Goal: Communication & Community: Participate in discussion

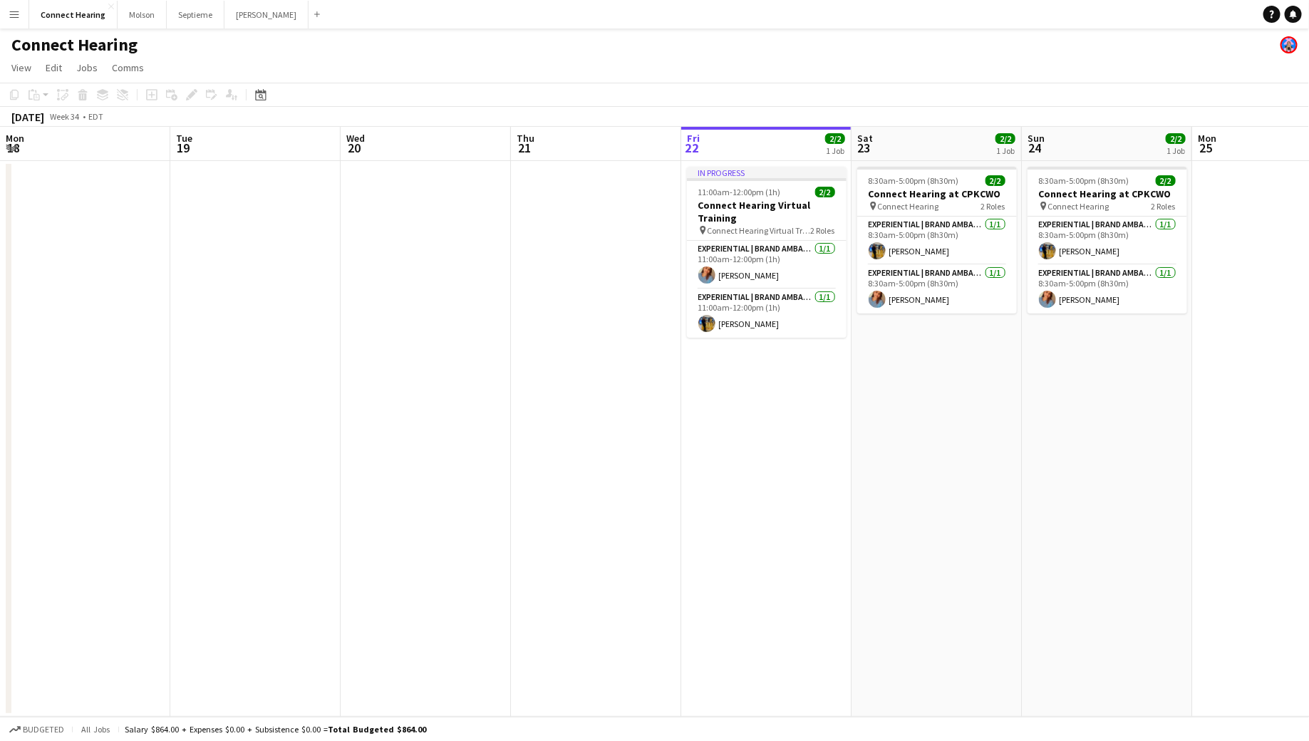
scroll to position [0, 410]
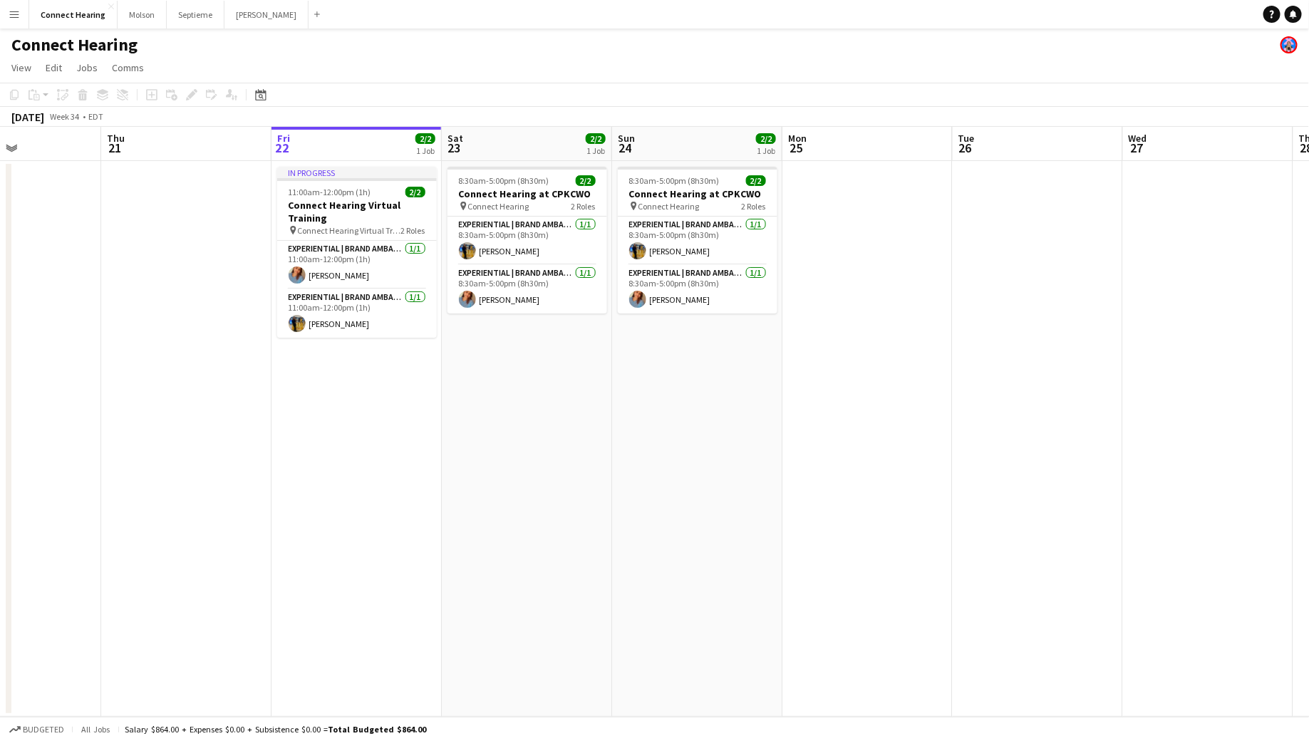
click at [18, 19] on app-icon "Menu" at bounding box center [14, 14] width 11 height 11
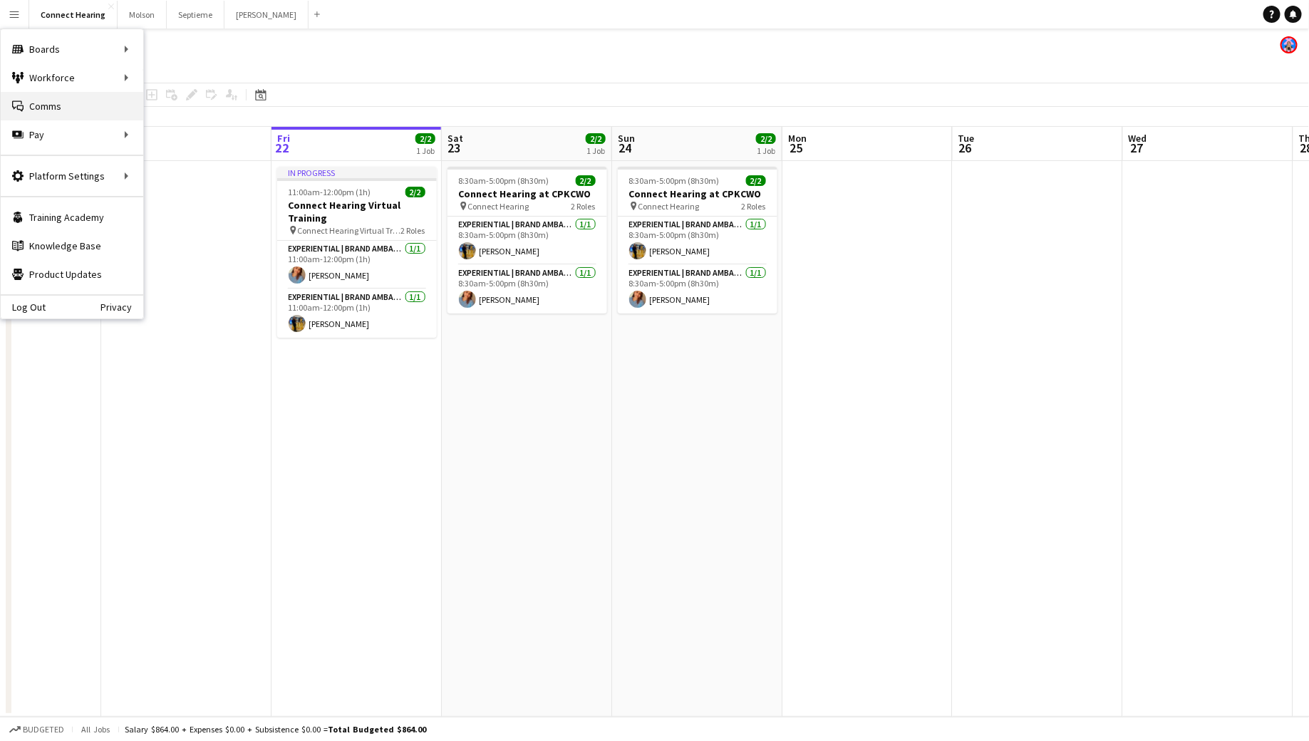
click at [49, 113] on link "Comms Comms" at bounding box center [72, 106] width 143 height 29
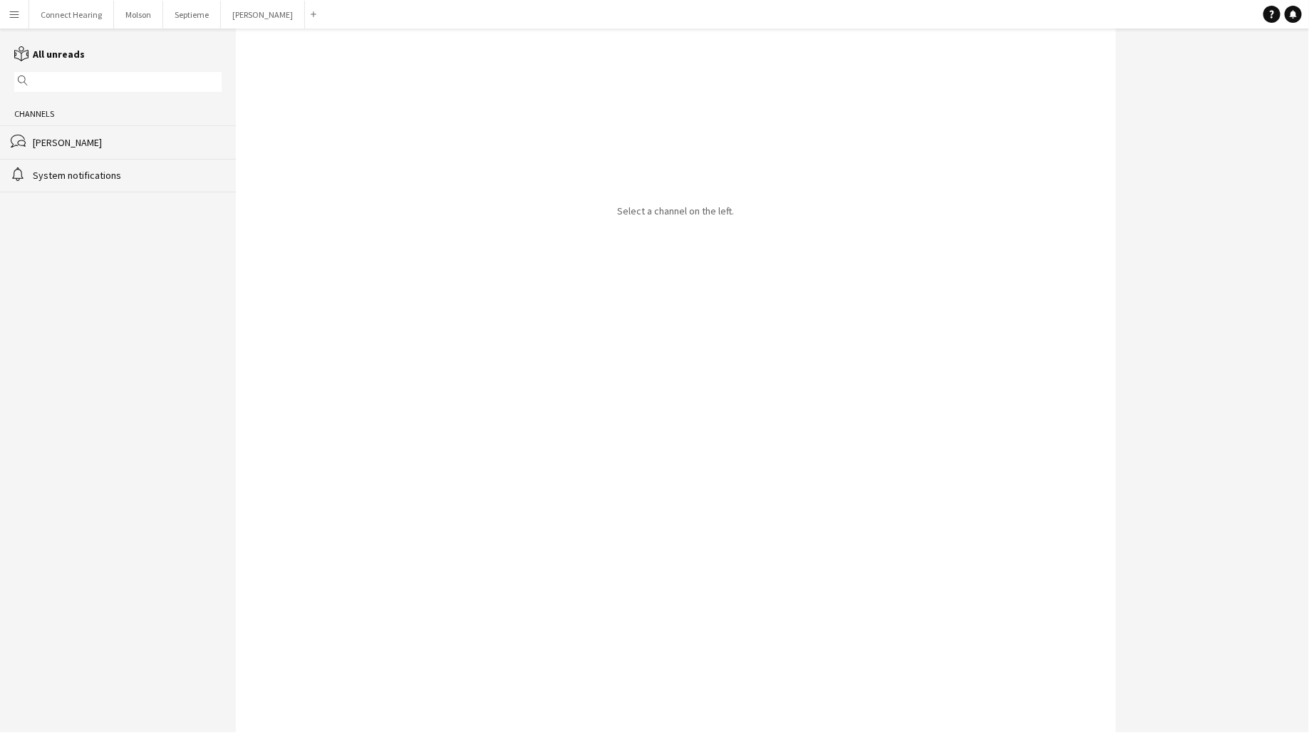
click at [98, 150] on div "bubbles [PERSON_NAME]" at bounding box center [118, 141] width 236 height 33
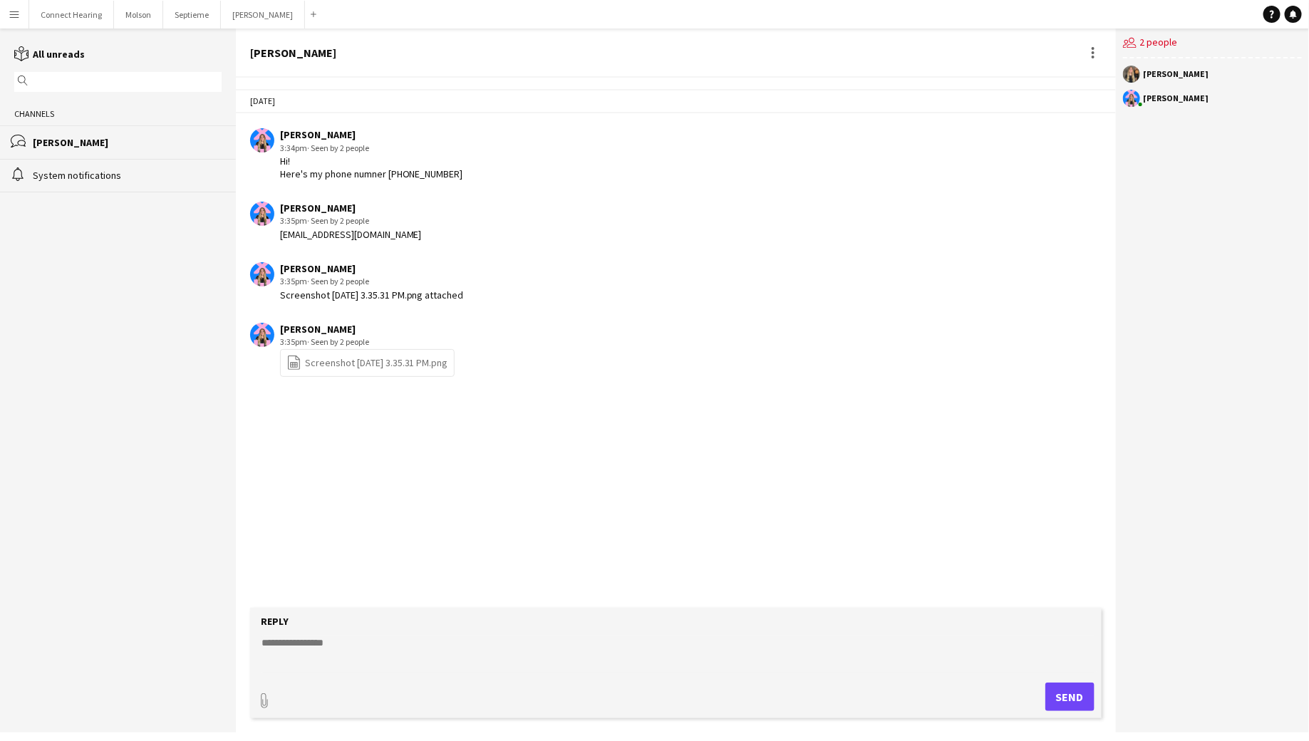
click at [24, 14] on button "Menu" at bounding box center [14, 14] width 29 height 29
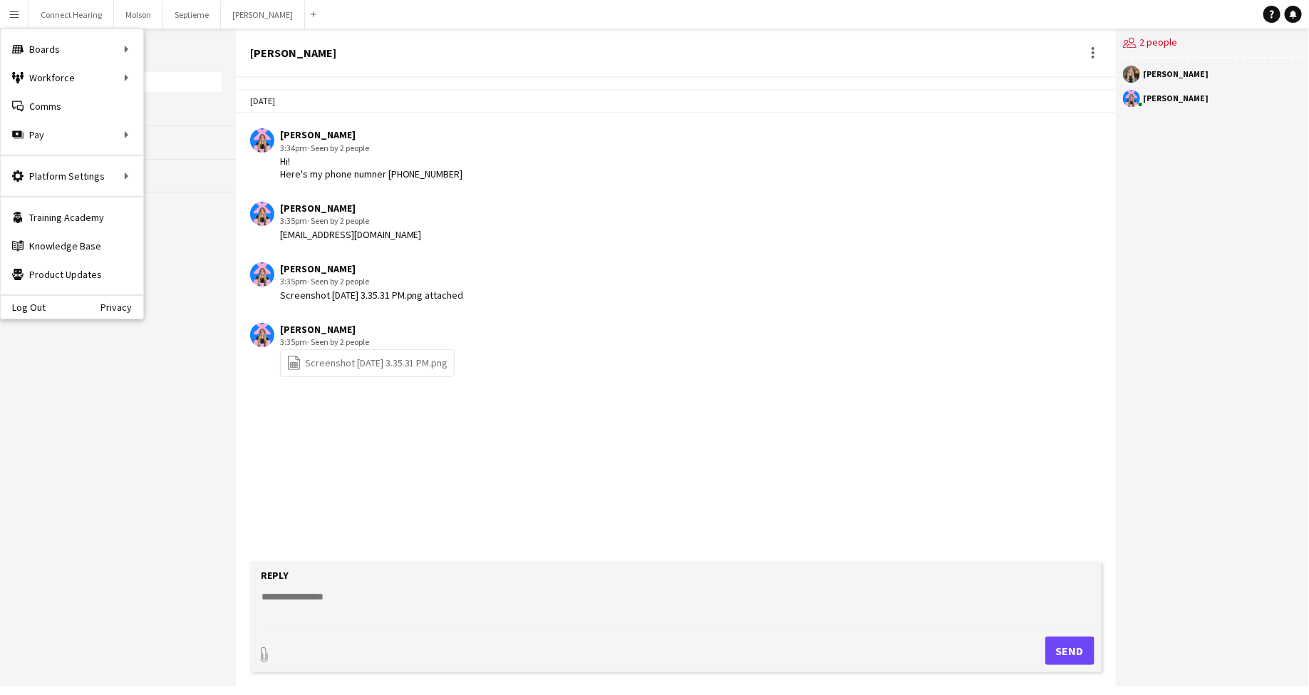
click at [761, 183] on app-chat-message "[PERSON_NAME] 3:34pm · Seen by 2 people Hi! Here's my phone numner [PHONE_NUMBE…" at bounding box center [676, 154] width 880 height 66
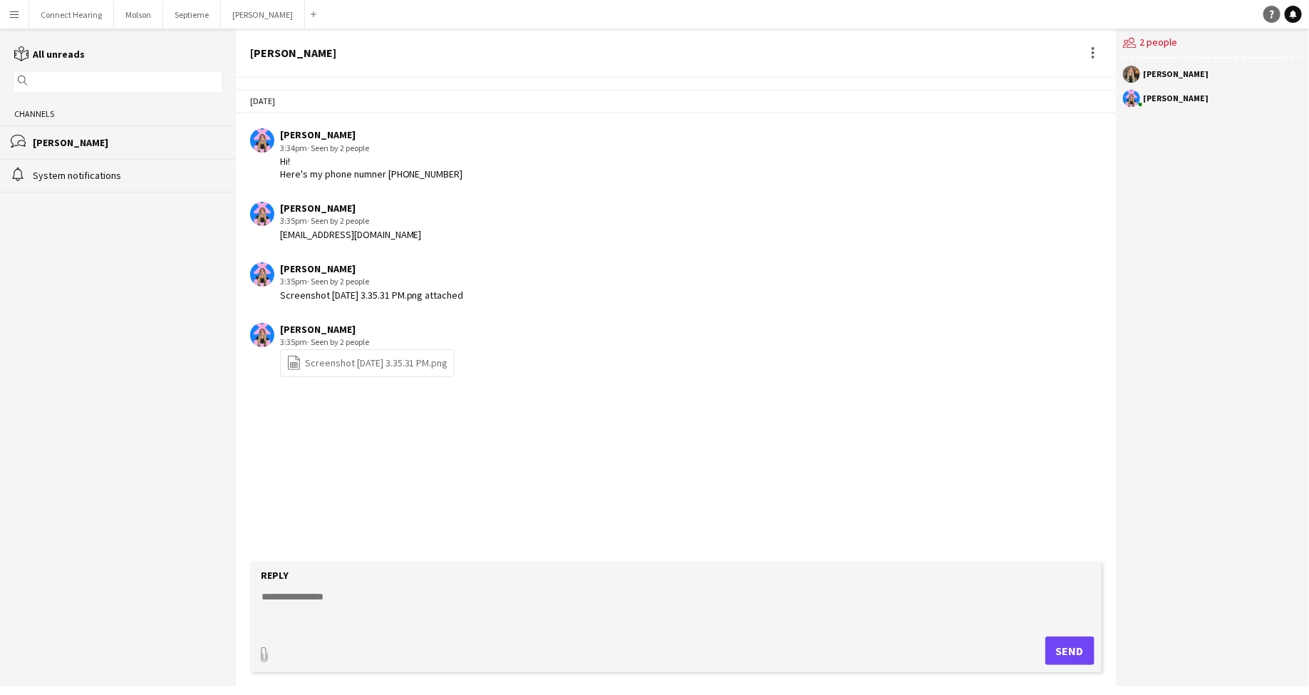
click at [1272, 20] on link "Help" at bounding box center [1271, 14] width 17 height 17
click at [15, 18] on app-icon "Menu" at bounding box center [14, 14] width 11 height 11
